Goal: Transaction & Acquisition: Purchase product/service

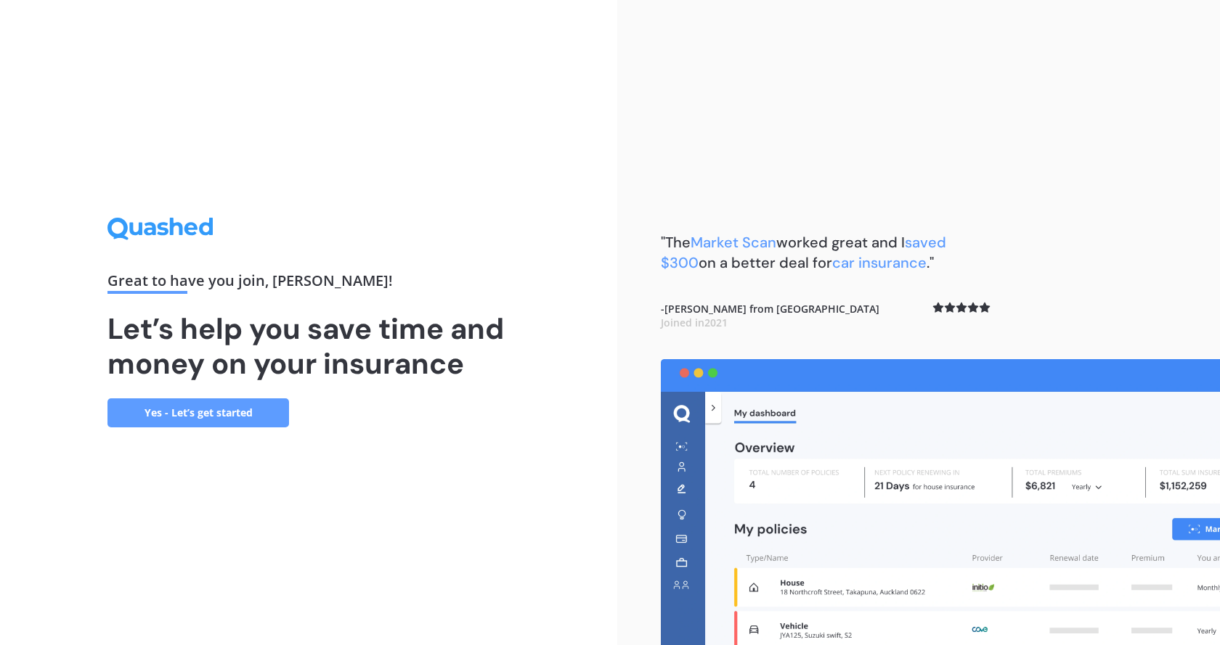
click at [144, 418] on link "Yes - Let’s get started" at bounding box center [198, 413] width 182 height 29
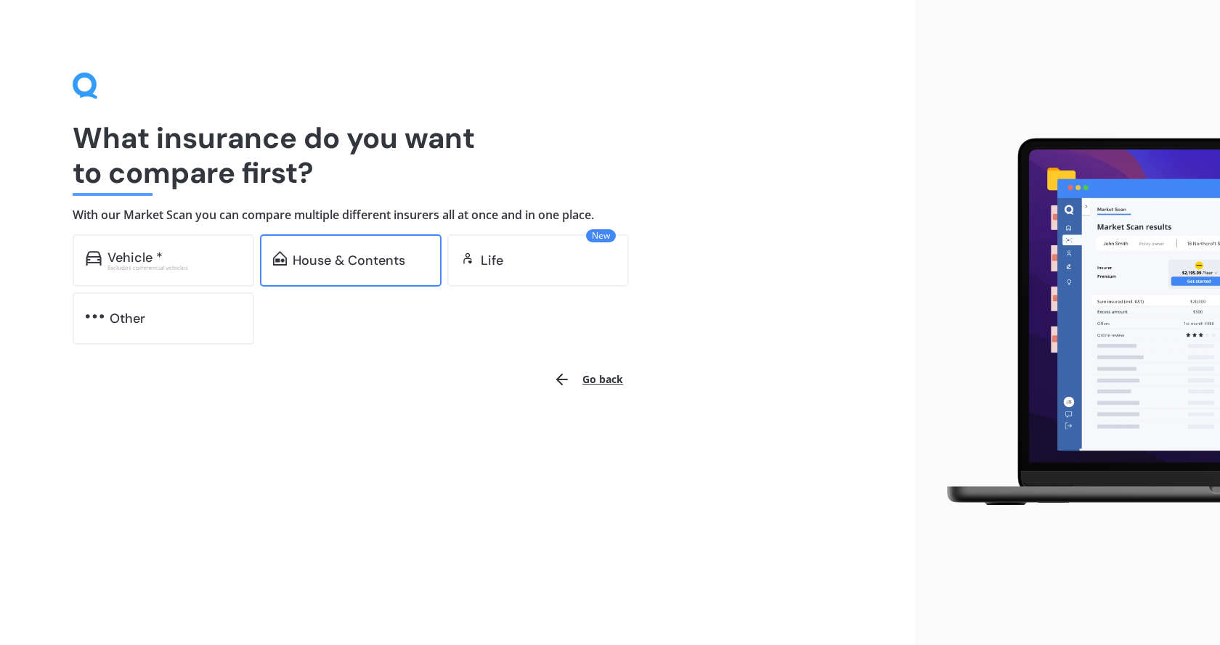
click at [317, 259] on div "House & Contents" at bounding box center [349, 260] width 113 height 15
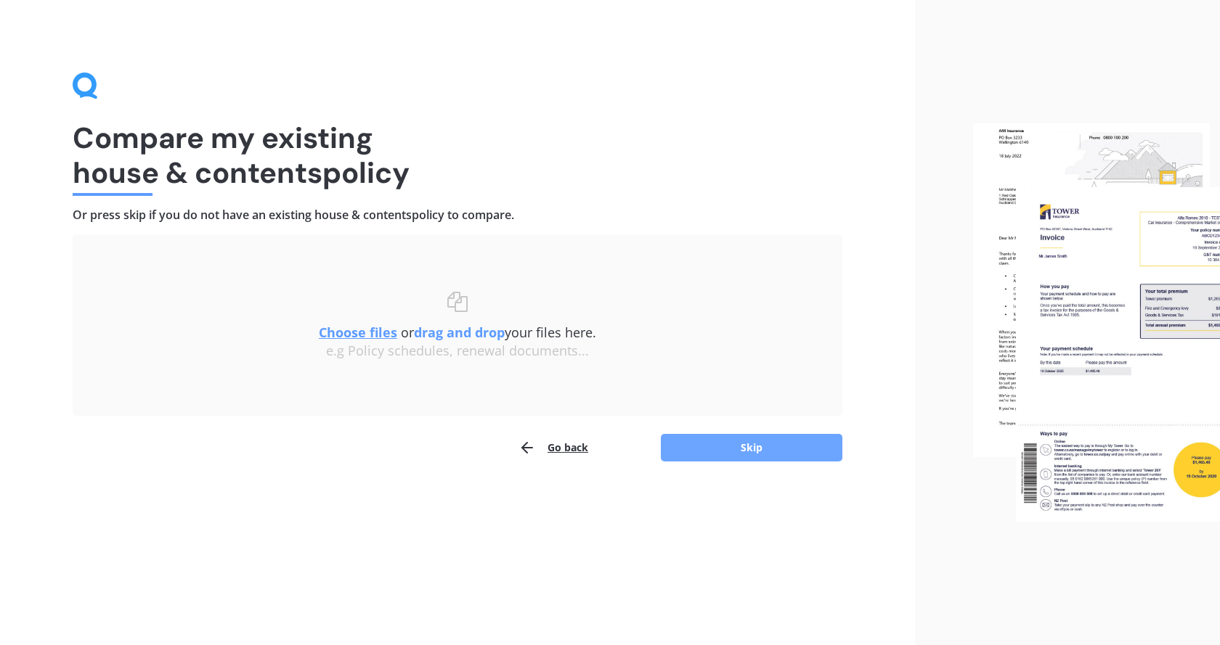
click at [749, 452] on button "Skip" at bounding box center [752, 448] width 182 height 28
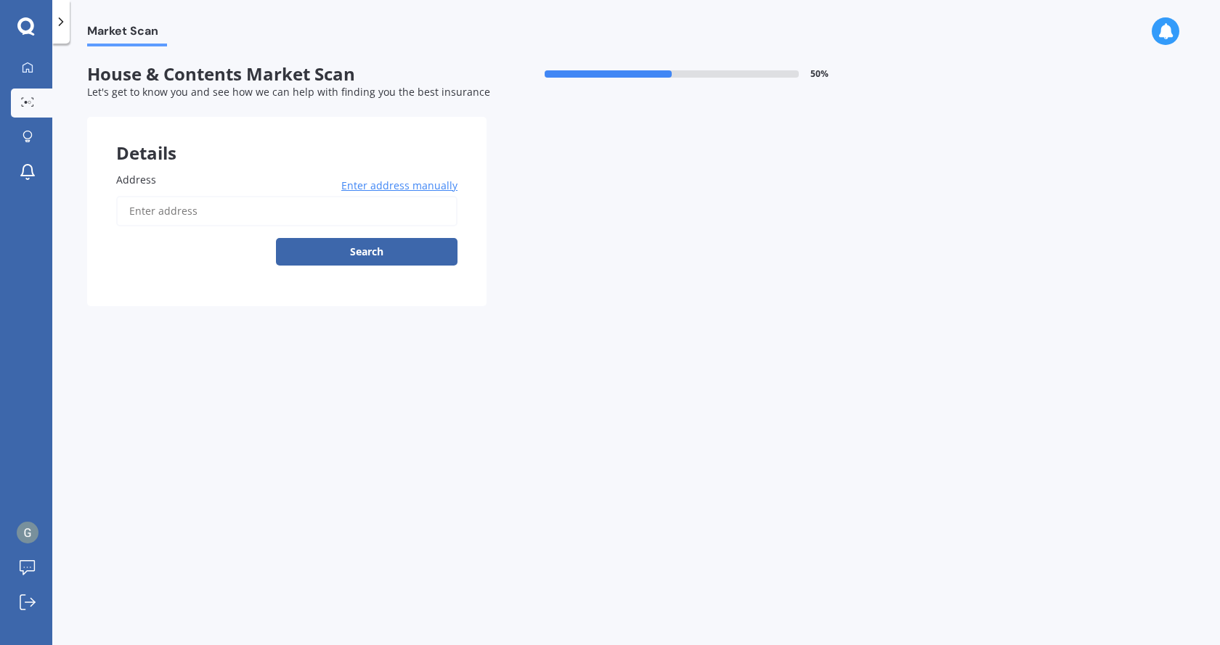
click at [183, 182] on label "Address" at bounding box center [283, 179] width 335 height 15
click at [183, 196] on input "Address" at bounding box center [286, 211] width 341 height 30
type input "[STREET_ADDRESS][PERSON_NAME]"
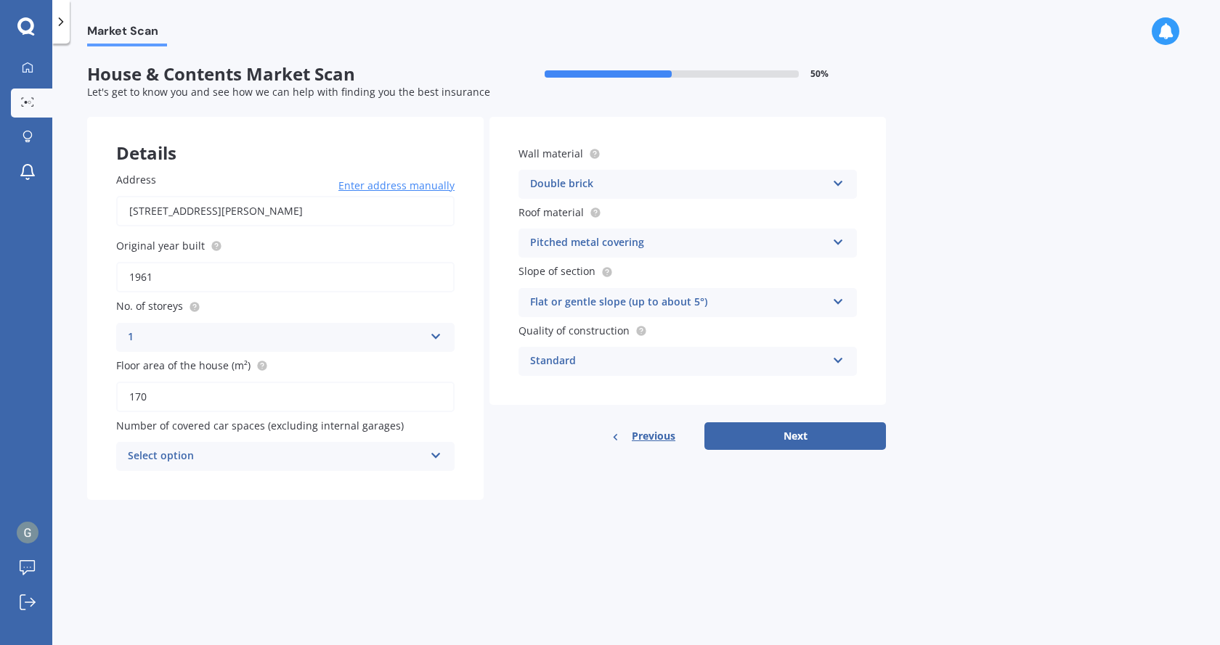
click at [444, 461] on div "Select option 0 1 2 3 4 5+" at bounding box center [285, 456] width 338 height 29
click at [181, 566] on div "3" at bounding box center [285, 563] width 337 height 26
click at [807, 433] on button "Next" at bounding box center [795, 437] width 182 height 28
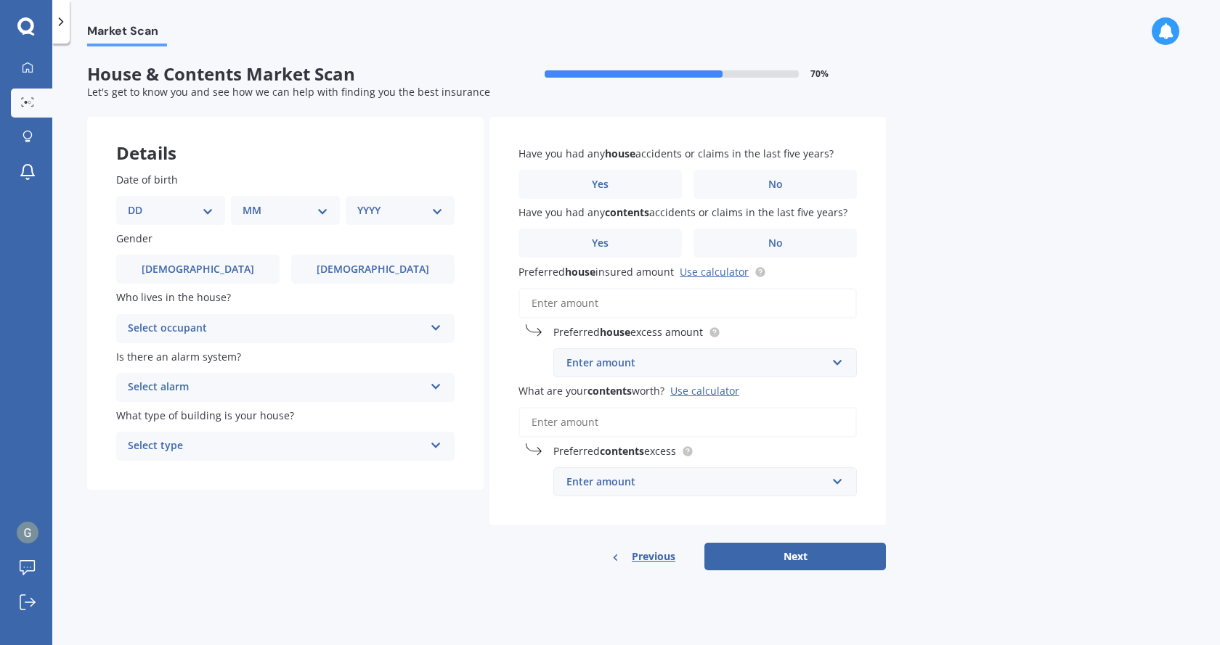
click at [439, 330] on icon at bounding box center [436, 325] width 12 height 10
click at [142, 354] on span "Owner" at bounding box center [145, 357] width 33 height 14
click at [436, 387] on icon at bounding box center [436, 384] width 12 height 10
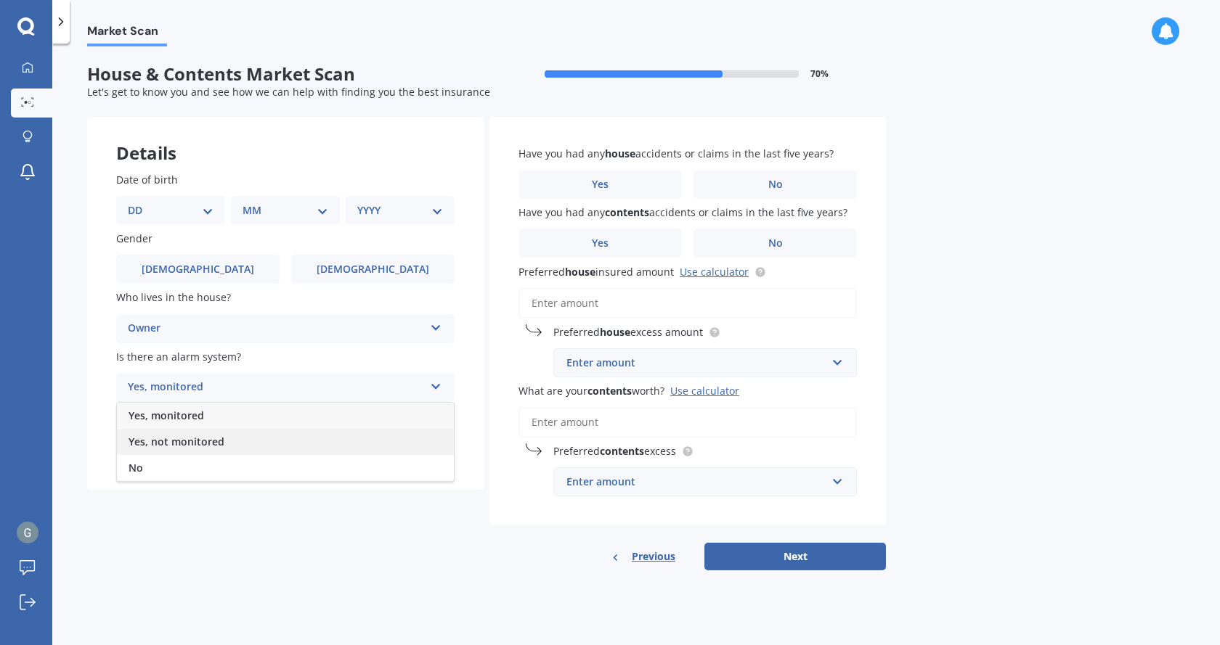
click at [171, 439] on span "Yes, not monitored" at bounding box center [177, 442] width 96 height 14
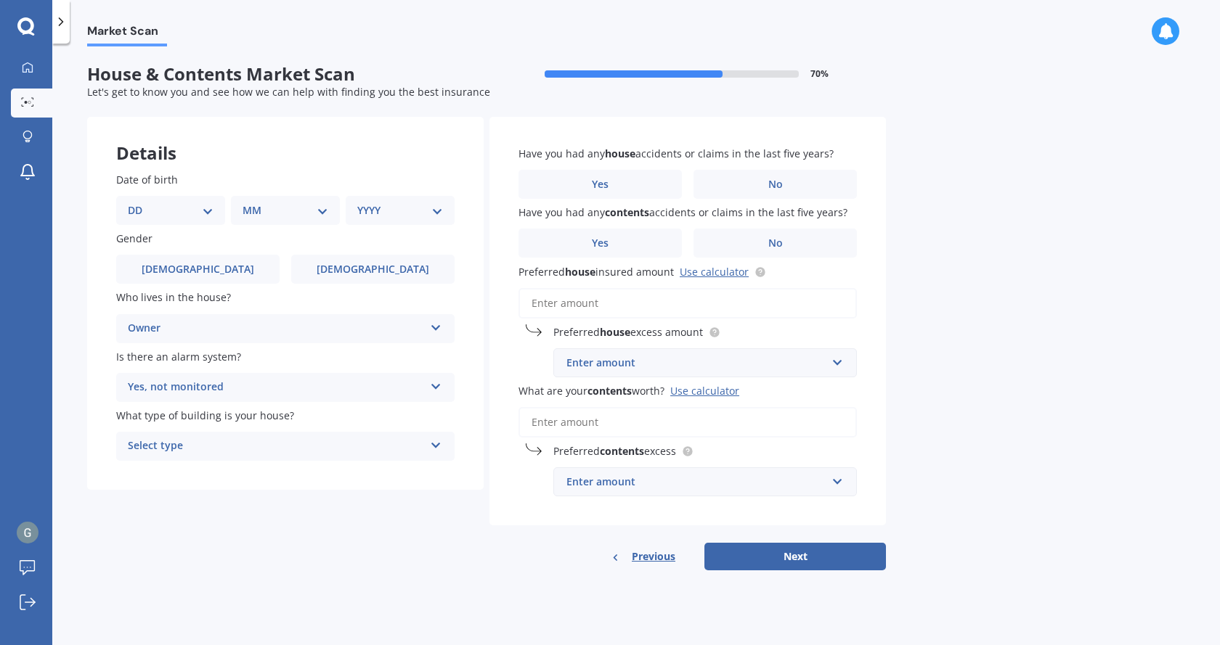
click at [436, 444] on icon at bounding box center [436, 443] width 12 height 10
click at [144, 473] on span "Freestanding" at bounding box center [161, 475] width 65 height 14
click at [205, 207] on select "DD 01 02 03 04 05 06 07 08 09 10 11 12 13 14 15 16 17 18 19 20 21 22 23 24 25 2…" at bounding box center [171, 211] width 86 height 16
click at [811, 561] on button "Next" at bounding box center [795, 557] width 182 height 28
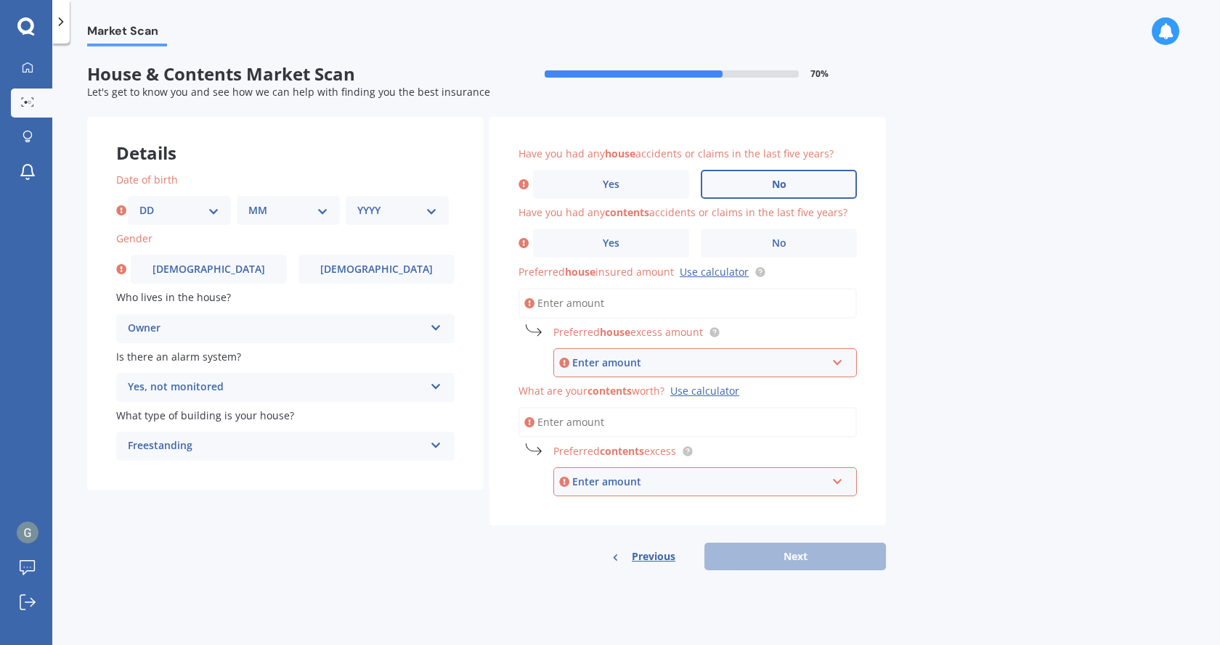
click at [749, 184] on label "No" at bounding box center [779, 184] width 156 height 29
click at [0, 0] on input "No" at bounding box center [0, 0] width 0 height 0
click at [773, 238] on span "No" at bounding box center [779, 243] width 15 height 12
click at [0, 0] on input "No" at bounding box center [0, 0] width 0 height 0
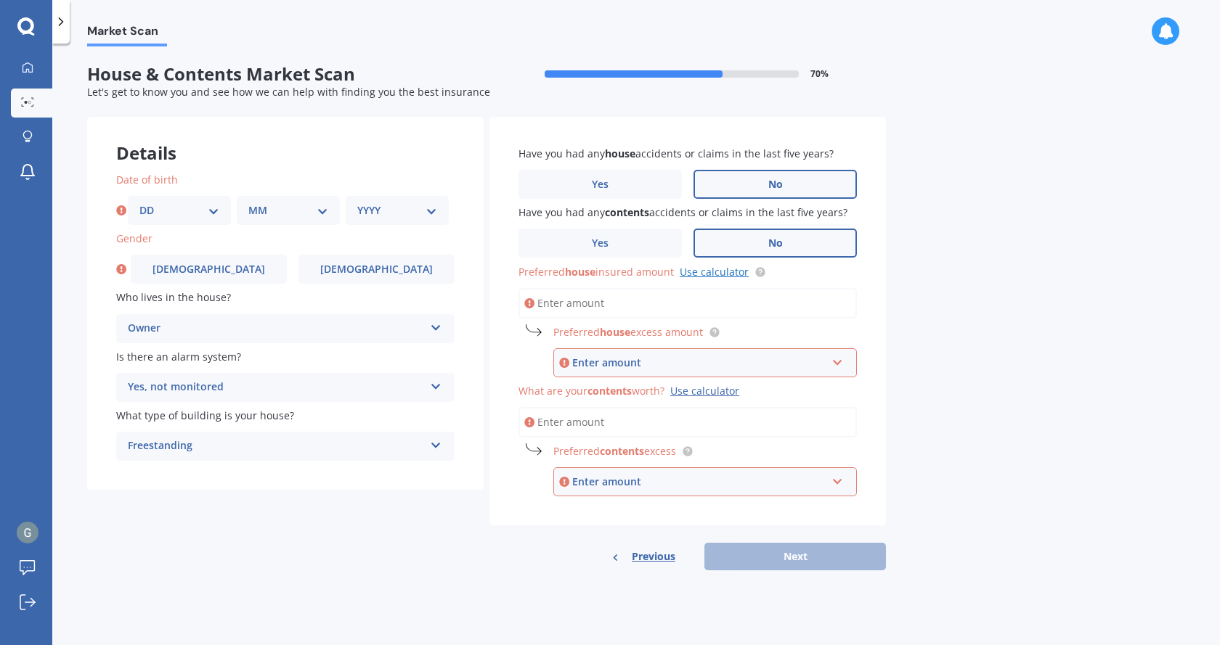
click at [711, 271] on link "Use calculator" at bounding box center [714, 272] width 69 height 14
click at [685, 367] on div "Enter amount" at bounding box center [699, 363] width 254 height 16
click at [593, 470] on div "$750" at bounding box center [705, 470] width 302 height 27
click at [646, 419] on input "What are your contents worth? Use calculator" at bounding box center [687, 422] width 338 height 30
click at [658, 484] on div "Enter amount" at bounding box center [699, 482] width 254 height 16
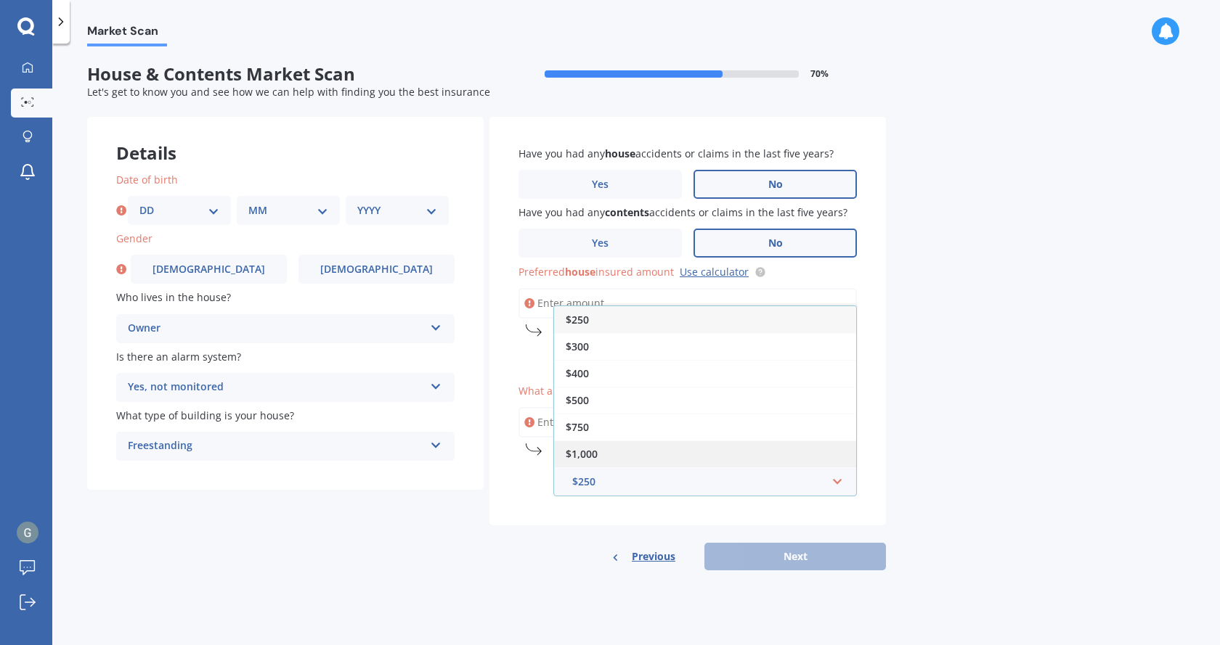
click at [613, 447] on div "$1,000" at bounding box center [705, 454] width 302 height 27
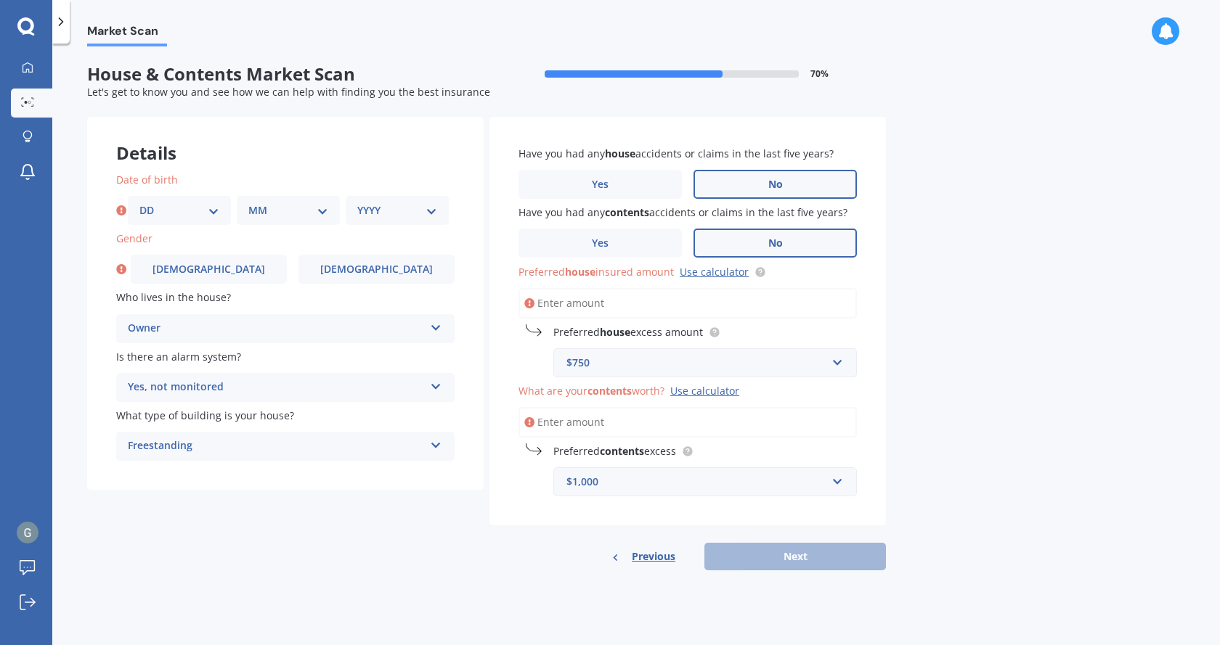
click at [665, 499] on div "Have you had any house accidents or claims in the last five years? Yes No Have …" at bounding box center [687, 322] width 396 height 410
drag, startPoint x: 852, startPoint y: 485, endPoint x: 834, endPoint y: 481, distance: 18.0
click at [845, 484] on div "$1,000 $250 $300 $400 $500 $750 $1,000 $2,000" at bounding box center [705, 482] width 304 height 29
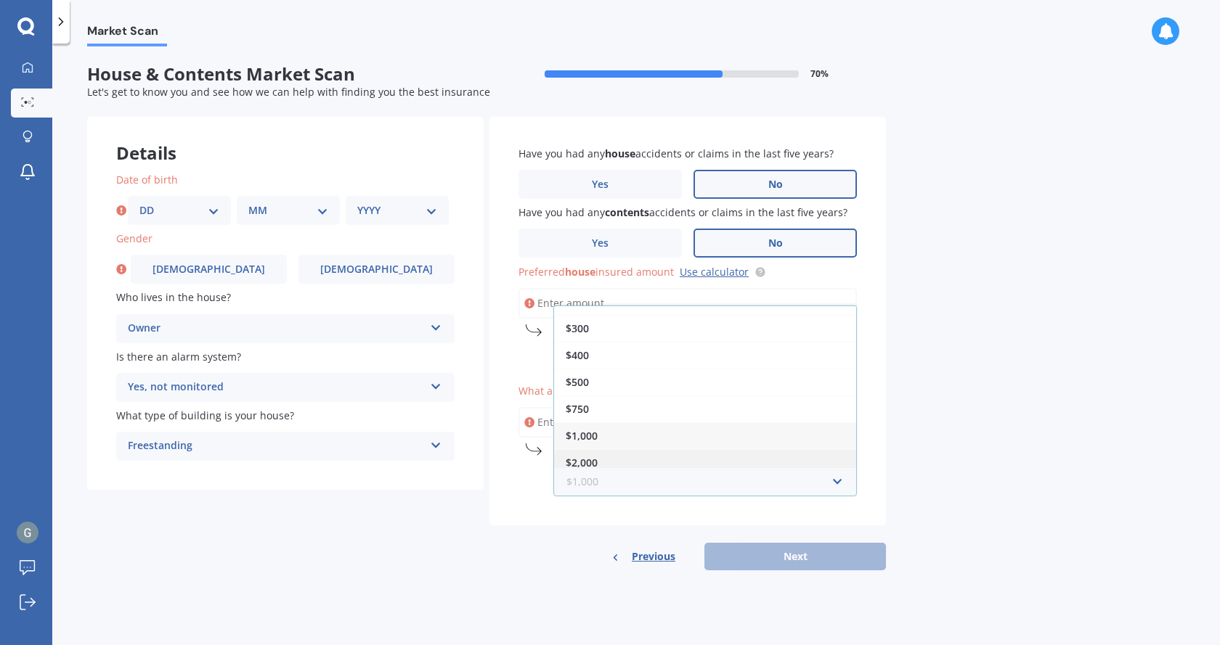
scroll to position [26, 0]
click at [633, 466] on div "$2,000" at bounding box center [705, 454] width 302 height 27
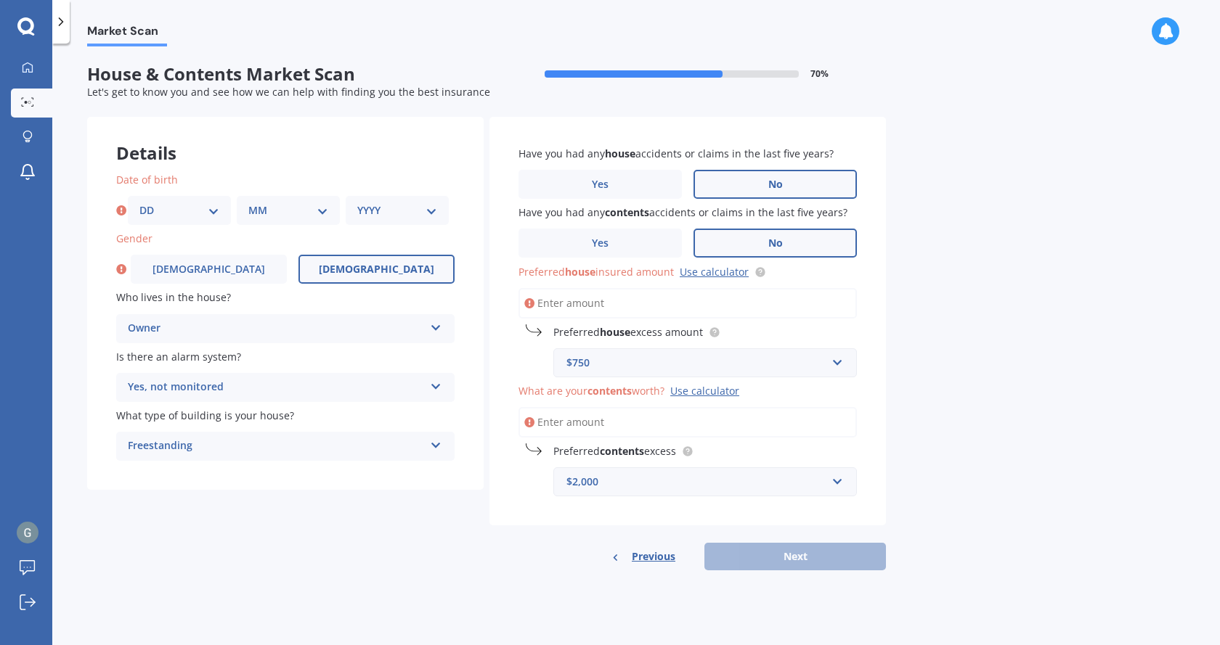
click at [377, 265] on span "[DEMOGRAPHIC_DATA]" at bounding box center [376, 270] width 115 height 12
click at [0, 0] on input "[DEMOGRAPHIC_DATA]" at bounding box center [0, 0] width 0 height 0
click at [210, 207] on select "DD 01 02 03 04 05 06 07 08 09 10 11 12 13 14 15 16 17 18 19 20 21 22 23 24 25 2…" at bounding box center [179, 211] width 80 height 16
select select "24"
click at [139, 203] on select "DD 01 02 03 04 05 06 07 08 09 10 11 12 13 14 15 16 17 18 19 20 21 22 23 24 25 2…" at bounding box center [179, 211] width 80 height 16
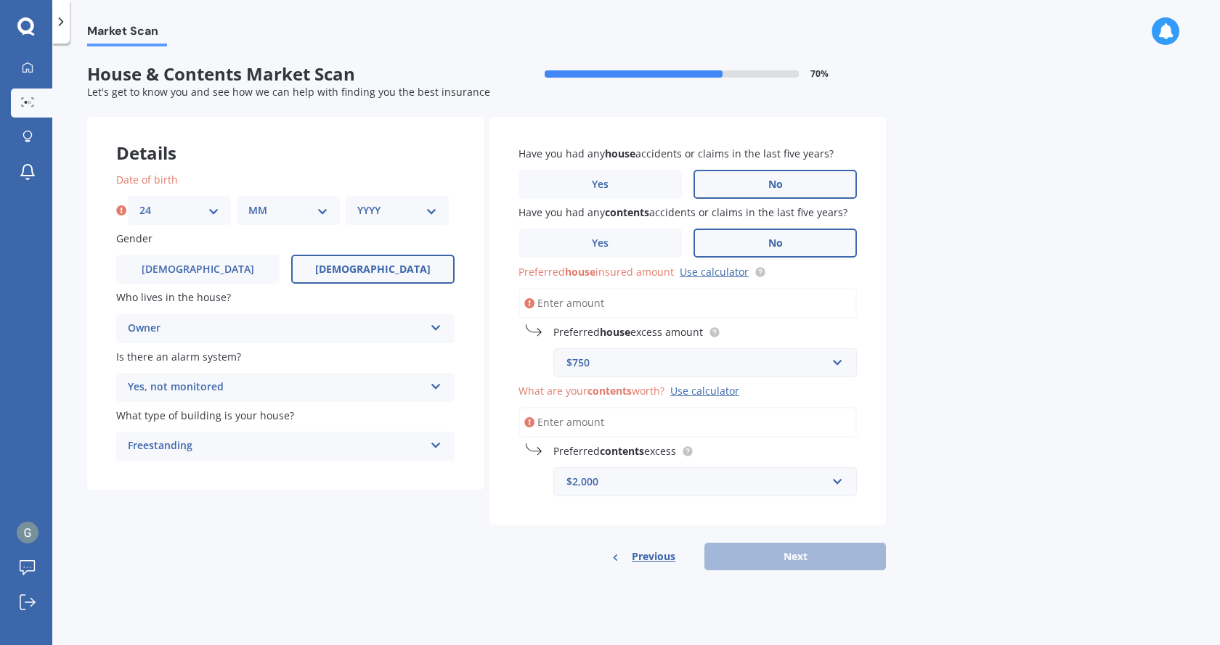
click at [316, 201] on div "MM 01 02 03 04 05 06 07 08 09 10 11 12" at bounding box center [288, 210] width 103 height 29
click at [326, 203] on div "MM 01 02 03 04 05 06 07 08 09 10 11 12" at bounding box center [288, 210] width 103 height 29
click at [327, 205] on select "MM 01 02 03 04 05 06 07 08 09 10 11 12" at bounding box center [288, 211] width 80 height 16
select select "10"
click at [248, 203] on select "MM 01 02 03 04 05 06 07 08 09 10 11 12" at bounding box center [288, 211] width 80 height 16
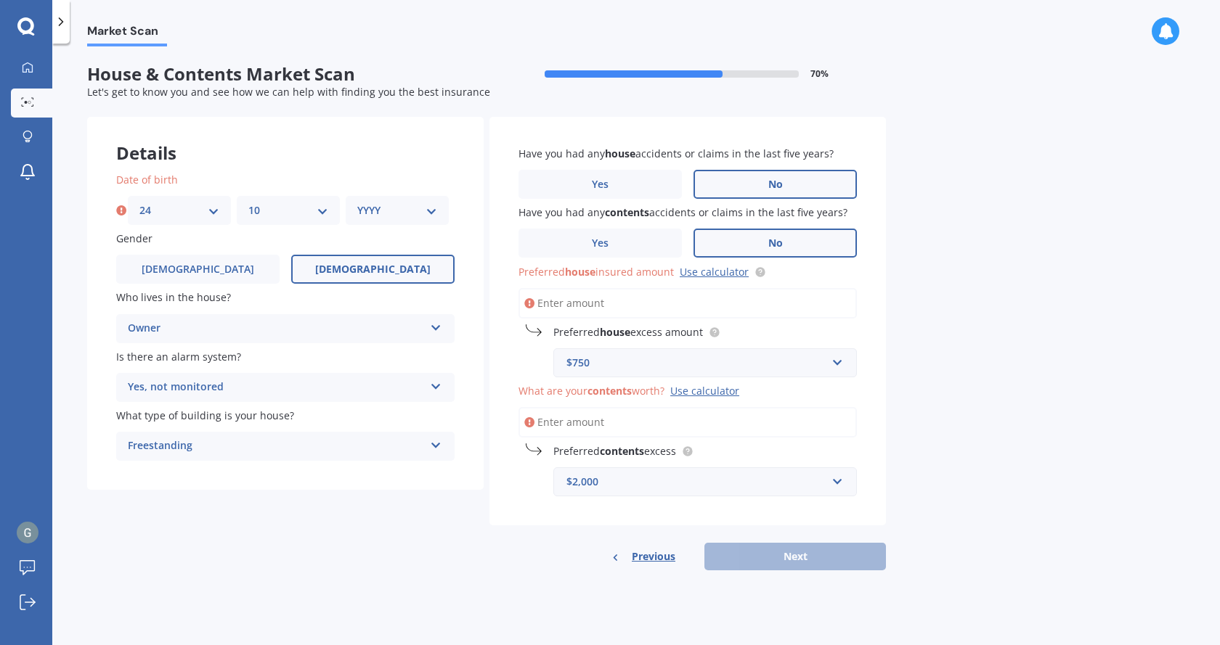
click at [428, 209] on select "YYYY 2009 2008 2007 2006 2005 2004 2003 2002 2001 2000 1999 1998 1997 1996 1995…" at bounding box center [397, 211] width 80 height 16
select select "1968"
click at [357, 203] on select "YYYY 2009 2008 2007 2006 2005 2004 2003 2002 2001 2000 1999 1998 1997 1996 1995…" at bounding box center [397, 211] width 80 height 16
click at [351, 481] on div "Date of birth DD 01 02 03 04 05 06 07 08 09 10 11 12 13 14 15 16 17 18 19 20 21…" at bounding box center [285, 316] width 396 height 347
click at [791, 554] on div "Previous Next" at bounding box center [687, 557] width 396 height 28
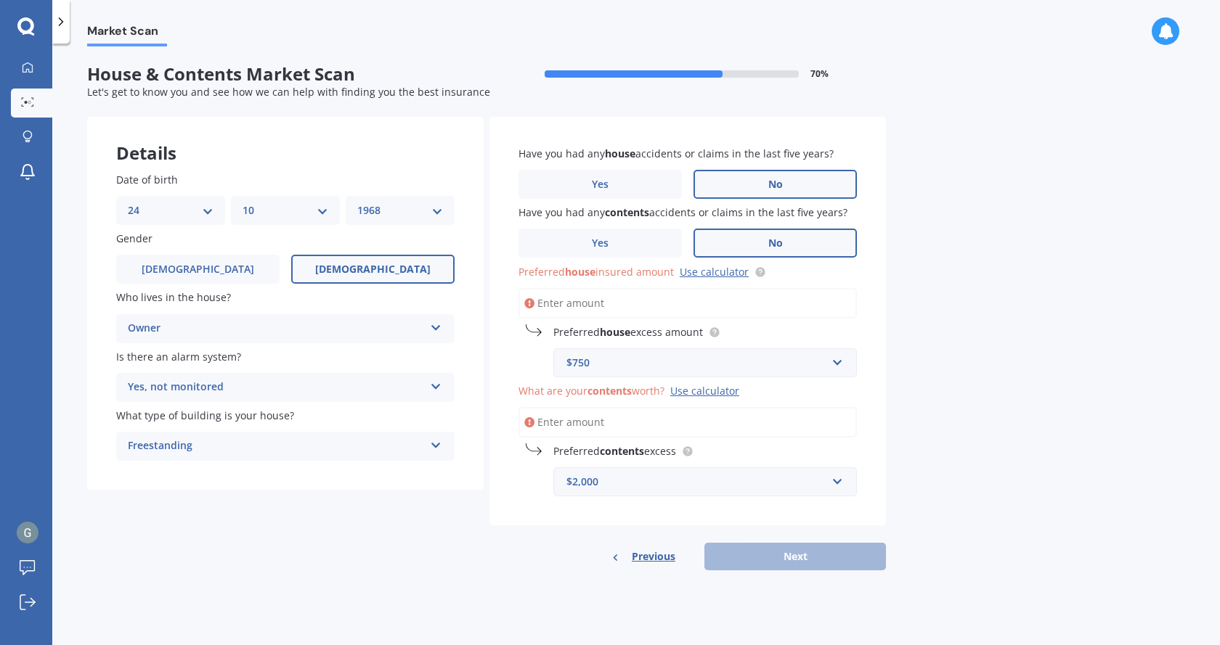
click at [489, 513] on div "Details Date of birth DD 01 02 03 04 05 06 07 08 09 10 11 12 13 14 15 16 17 18 …" at bounding box center [486, 344] width 799 height 455
click at [372, 272] on span "[DEMOGRAPHIC_DATA]" at bounding box center [372, 270] width 115 height 12
click at [0, 0] on input "[DEMOGRAPHIC_DATA]" at bounding box center [0, 0] width 0 height 0
click at [670, 333] on span "Preferred house excess amount" at bounding box center [628, 332] width 150 height 14
click at [839, 363] on input "text" at bounding box center [700, 363] width 290 height 28
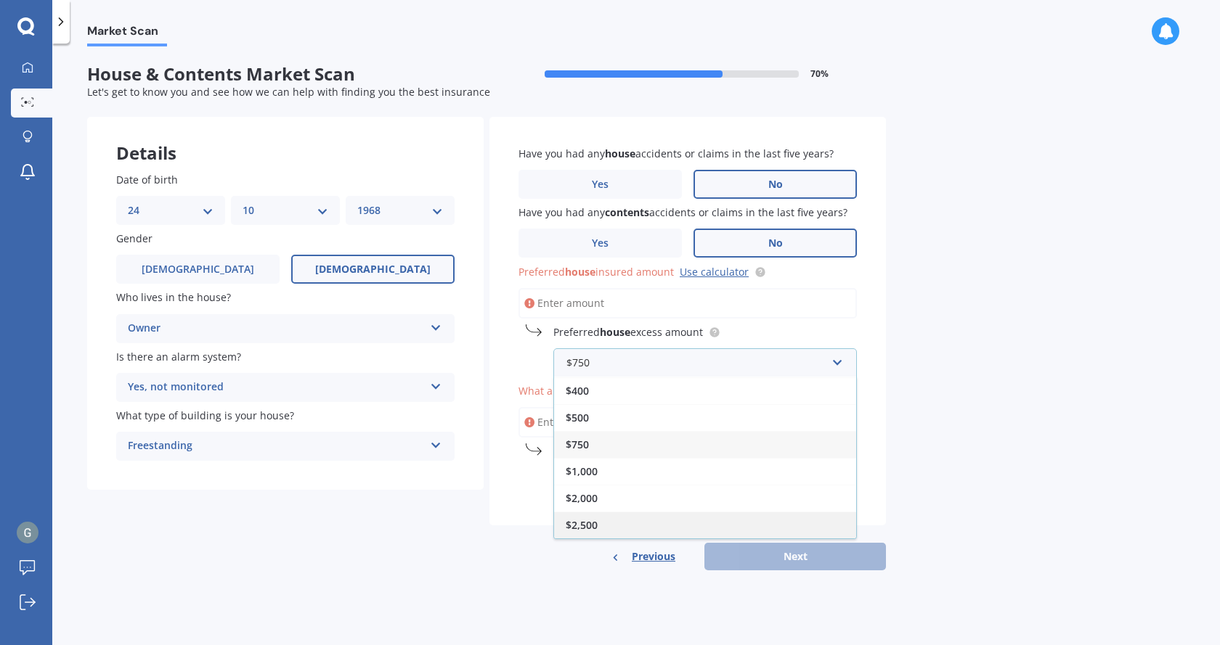
click at [584, 525] on span "$2,500" at bounding box center [582, 525] width 32 height 14
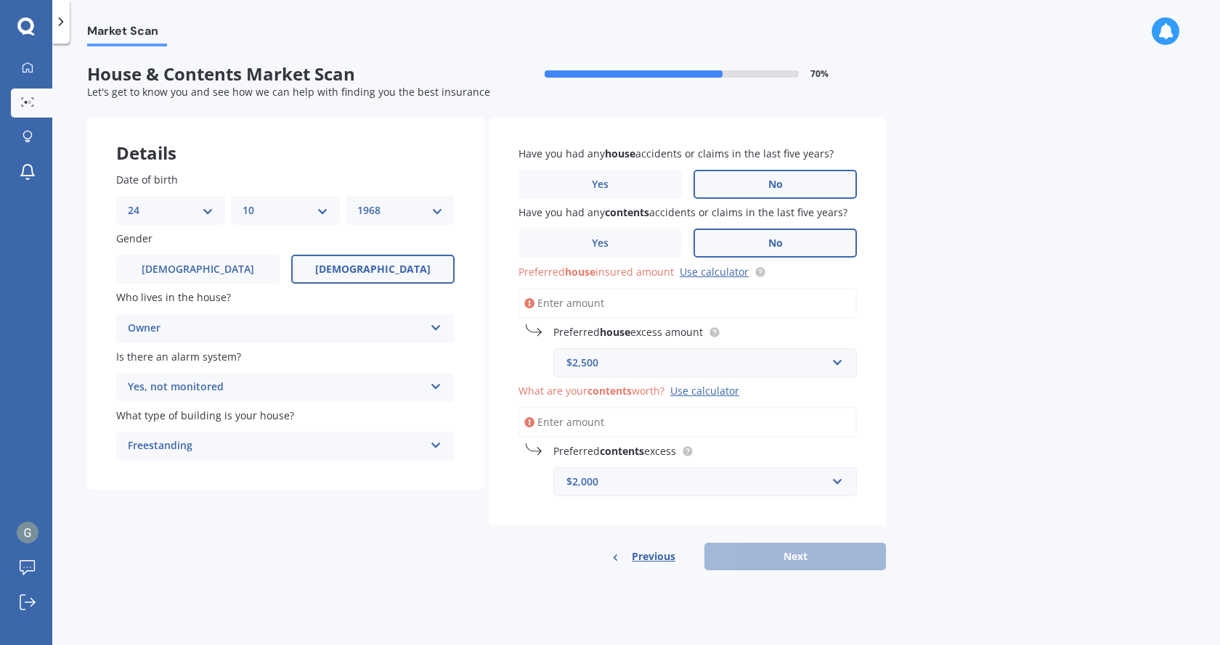
click at [604, 359] on div "$2,500" at bounding box center [696, 363] width 260 height 16
click at [703, 274] on link "Use calculator" at bounding box center [714, 272] width 69 height 14
click at [603, 364] on div "$2,500" at bounding box center [696, 363] width 260 height 16
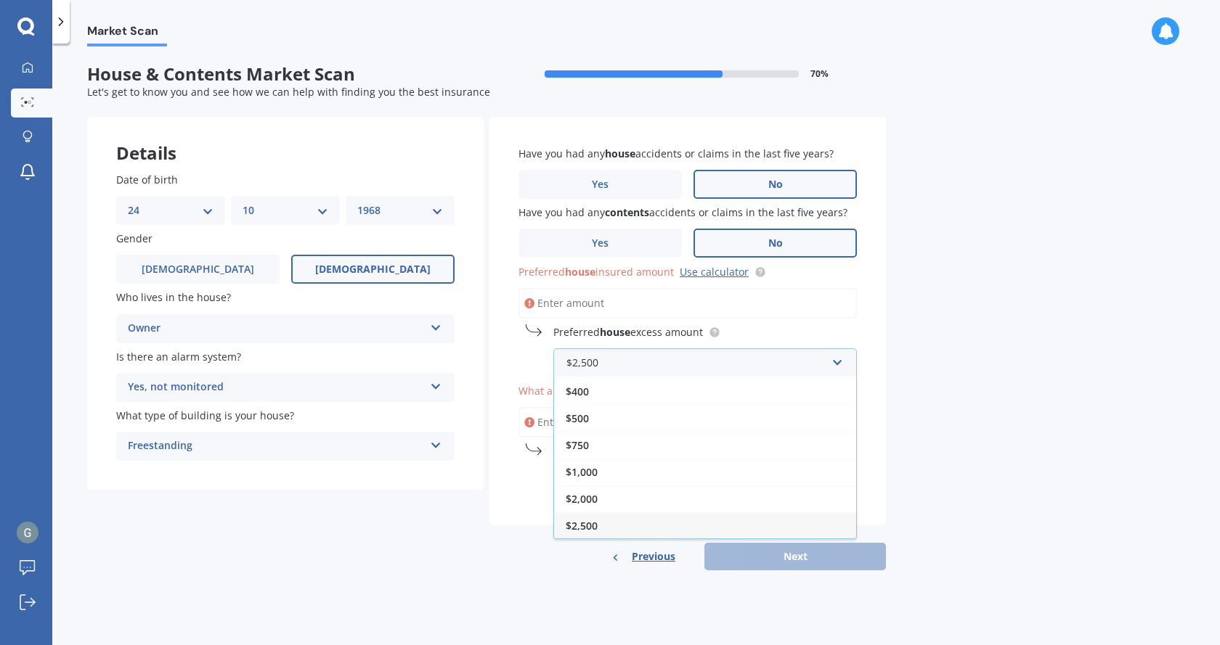
click at [571, 529] on span "$2,500" at bounding box center [582, 526] width 32 height 14
click at [596, 288] on input "Preferred house insured amount Use calculator" at bounding box center [687, 303] width 338 height 30
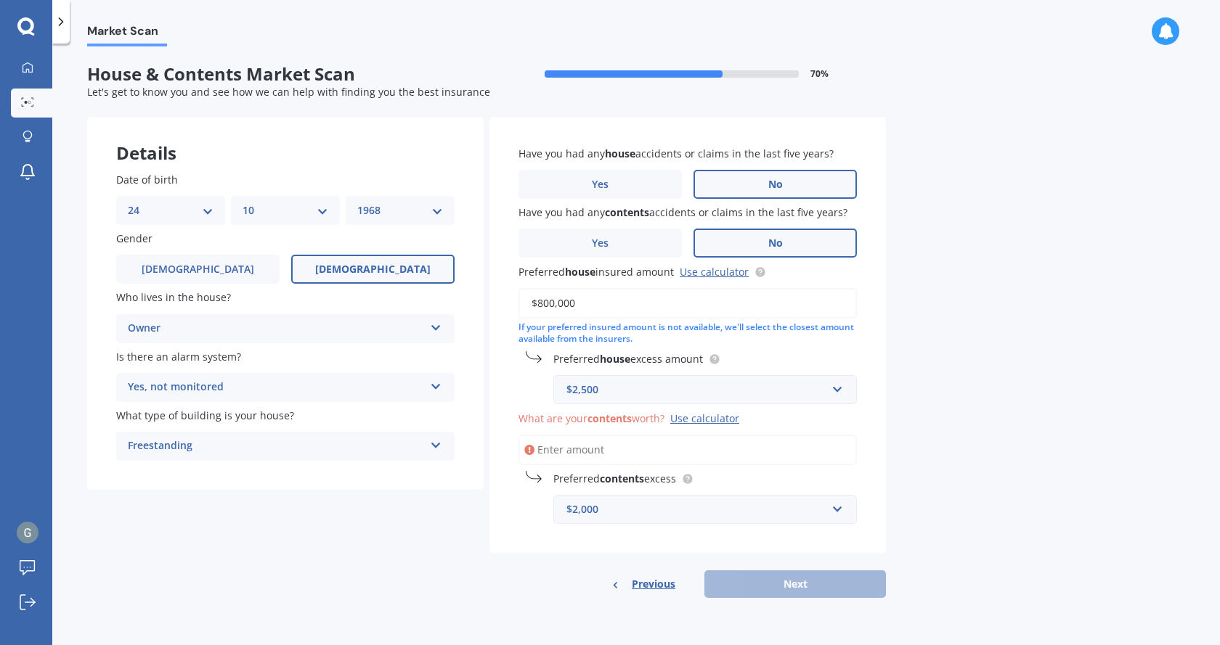
type input "$800,000"
click at [612, 450] on input "What are your contents worth? Use calculator" at bounding box center [687, 450] width 338 height 30
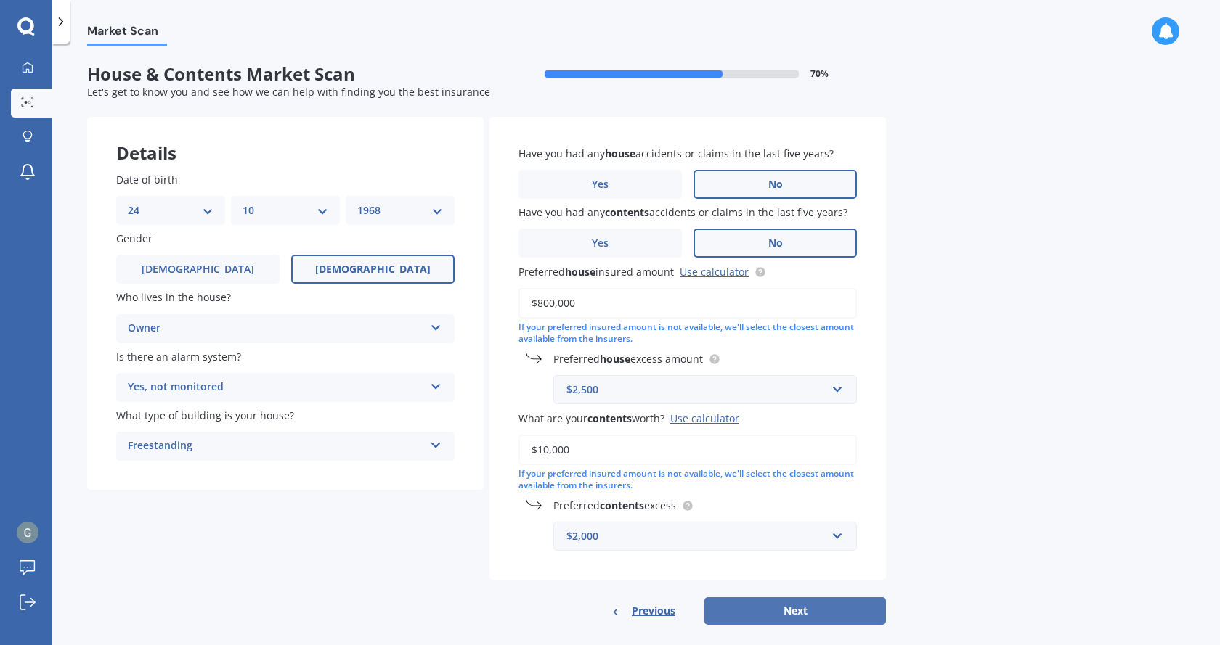
type input "$10,000"
click at [782, 615] on button "Next" at bounding box center [795, 612] width 182 height 28
select select "24"
select select "10"
select select "1968"
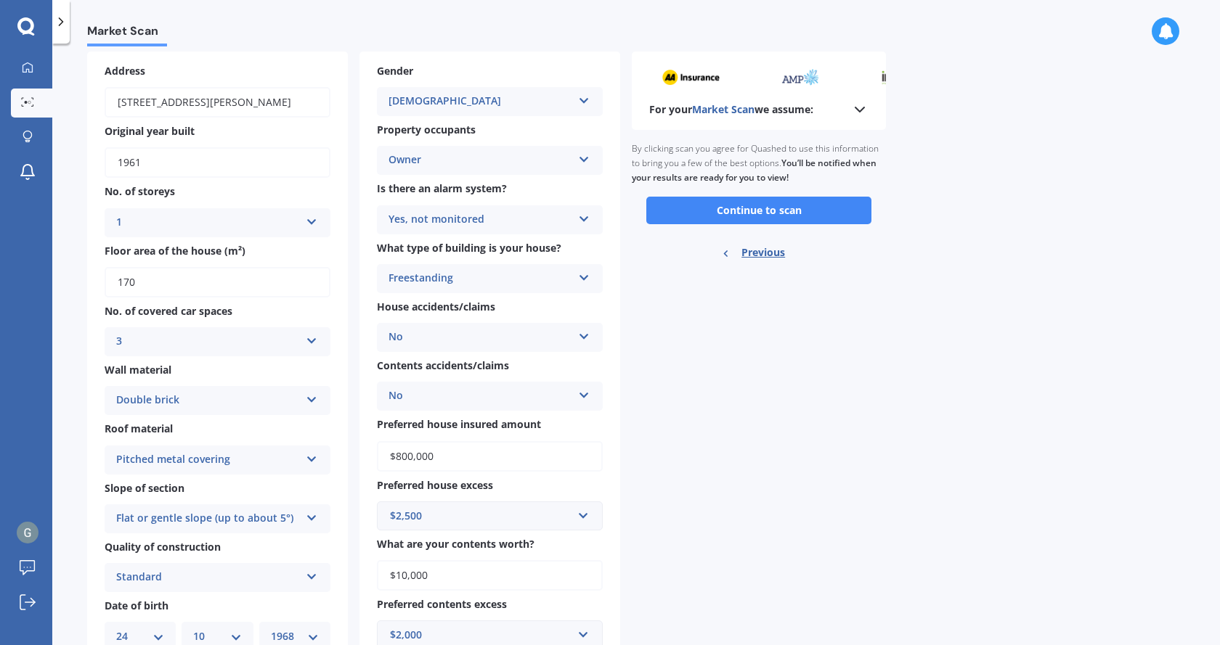
scroll to position [0, 0]
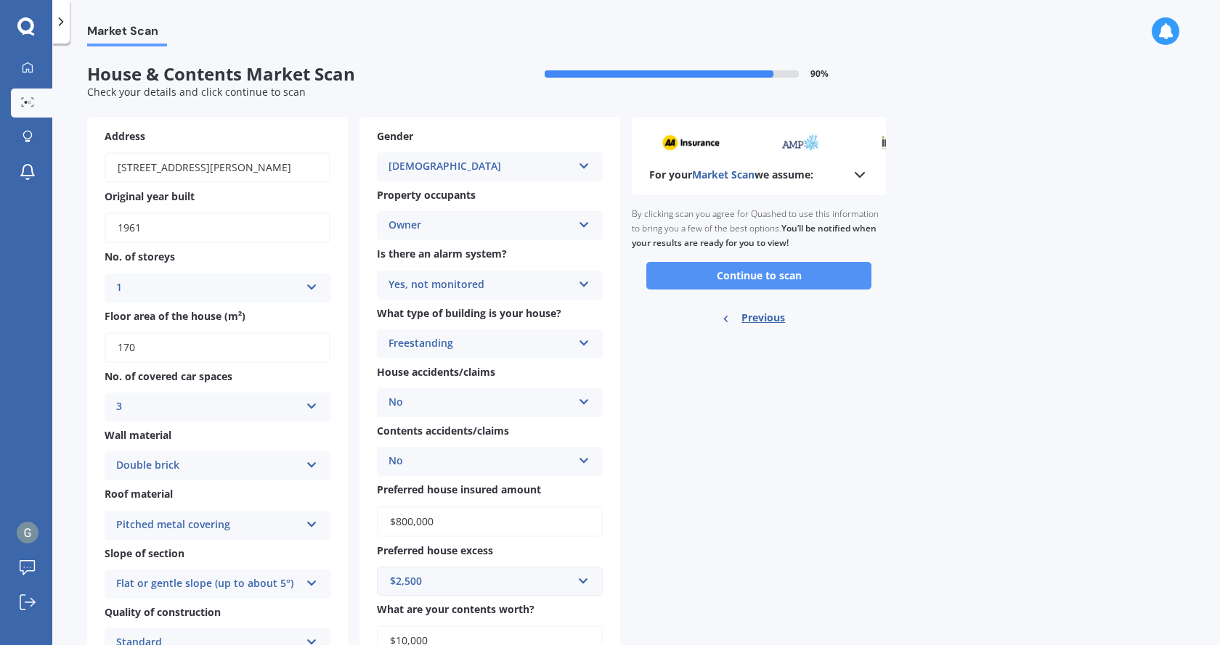
click at [758, 281] on button "Continue to scan" at bounding box center [758, 276] width 225 height 28
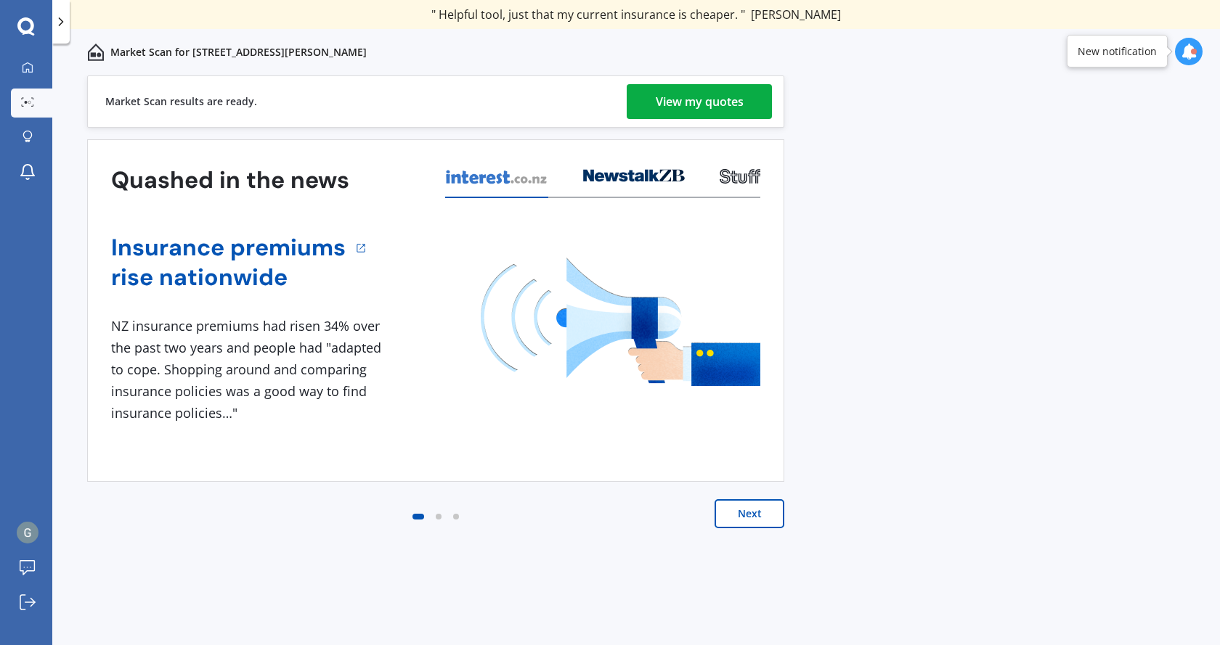
click at [737, 522] on button "Next" at bounding box center [749, 514] width 70 height 29
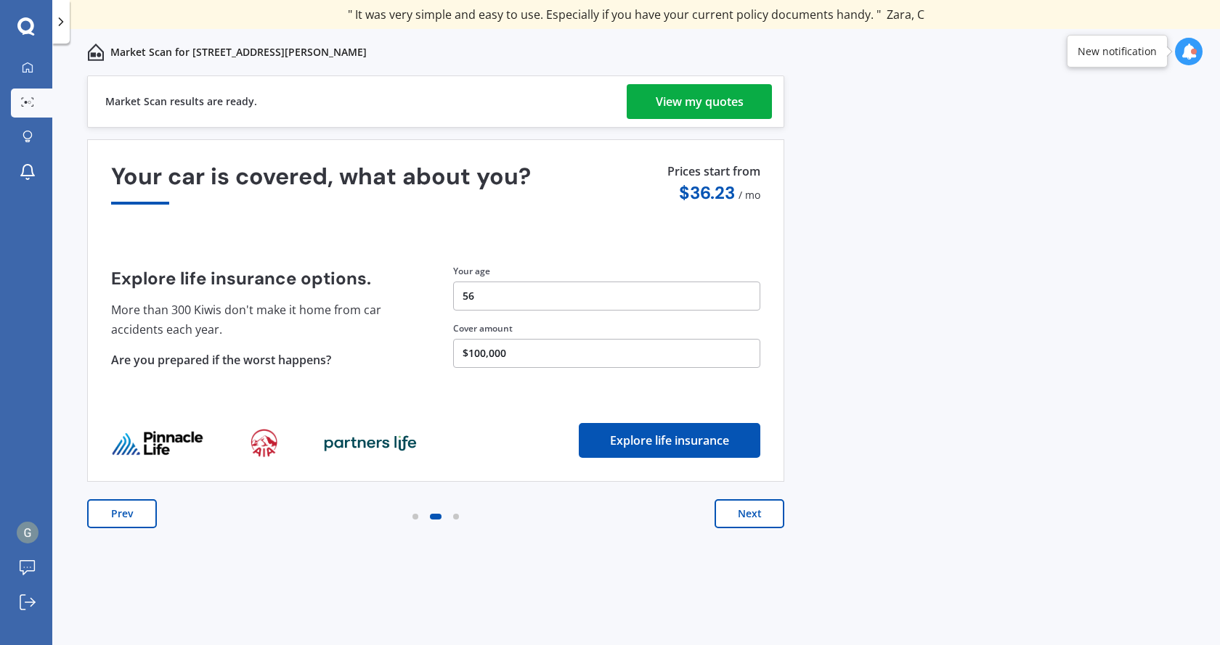
click at [757, 515] on button "Next" at bounding box center [749, 514] width 70 height 29
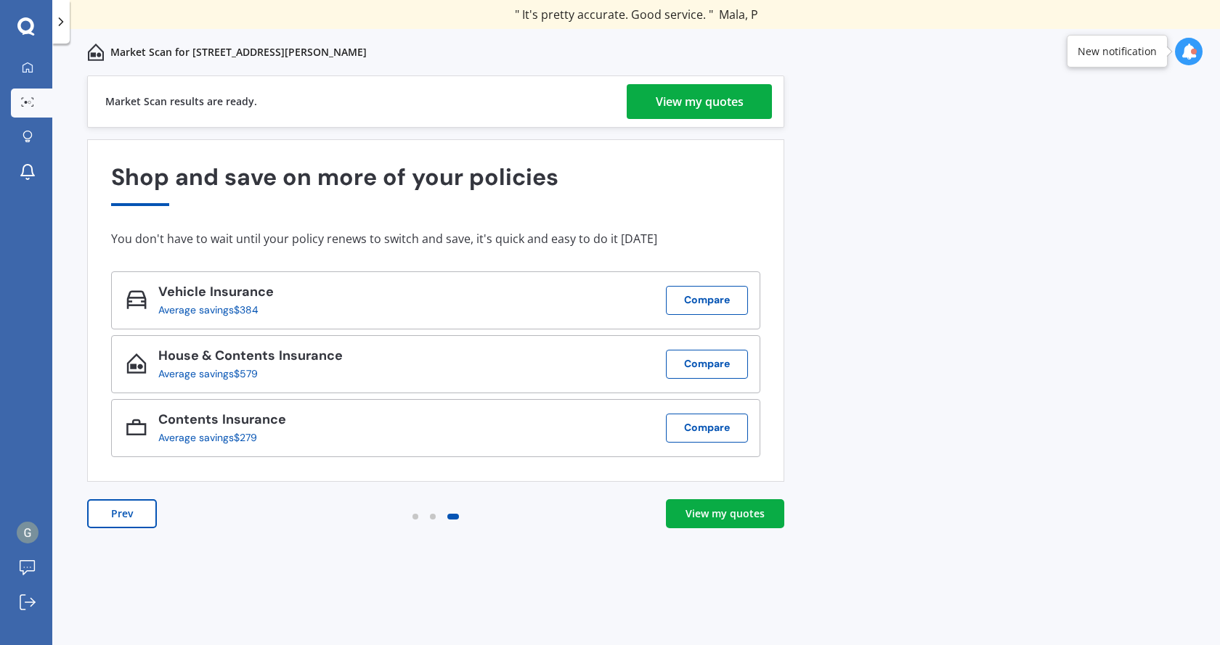
click at [755, 515] on div "View my quotes" at bounding box center [724, 514] width 79 height 15
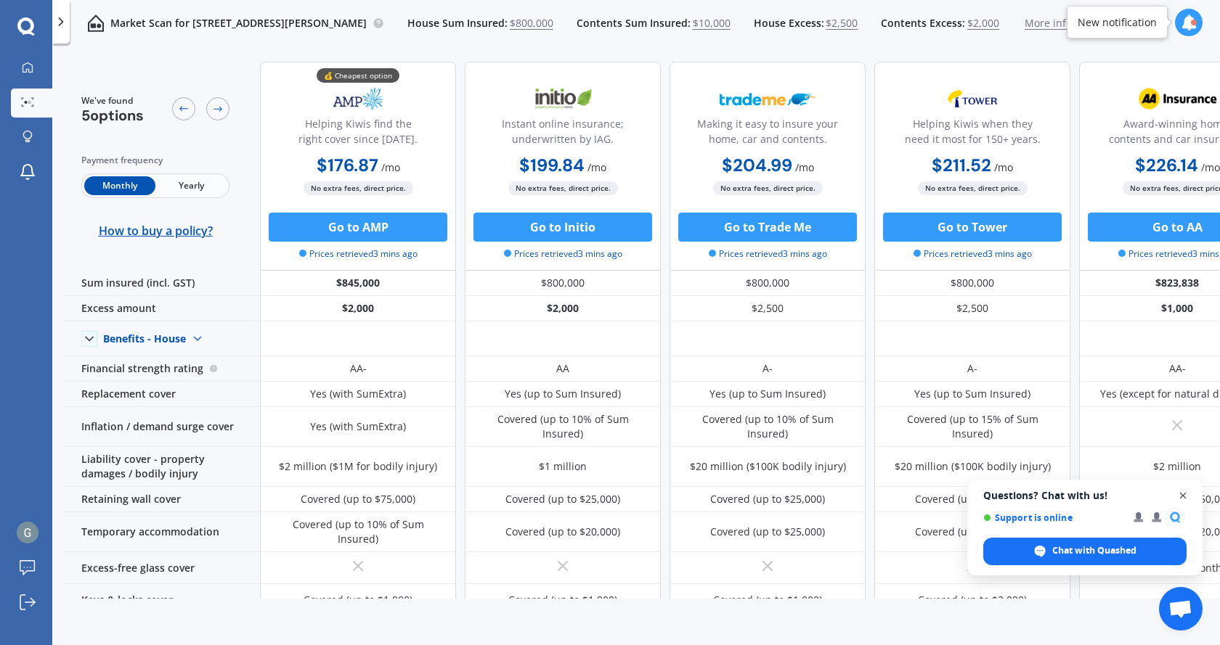
click at [1183, 496] on span "Close chat" at bounding box center [1183, 496] width 18 height 18
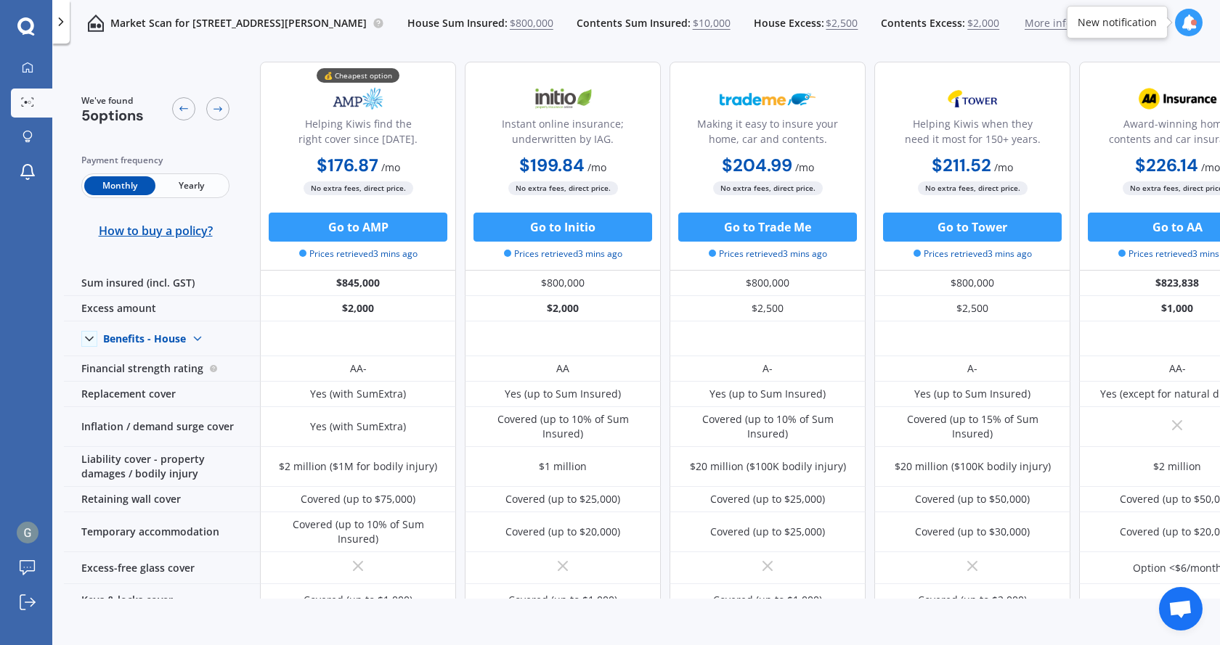
scroll to position [0, 62]
